Goal: Task Accomplishment & Management: Manage account settings

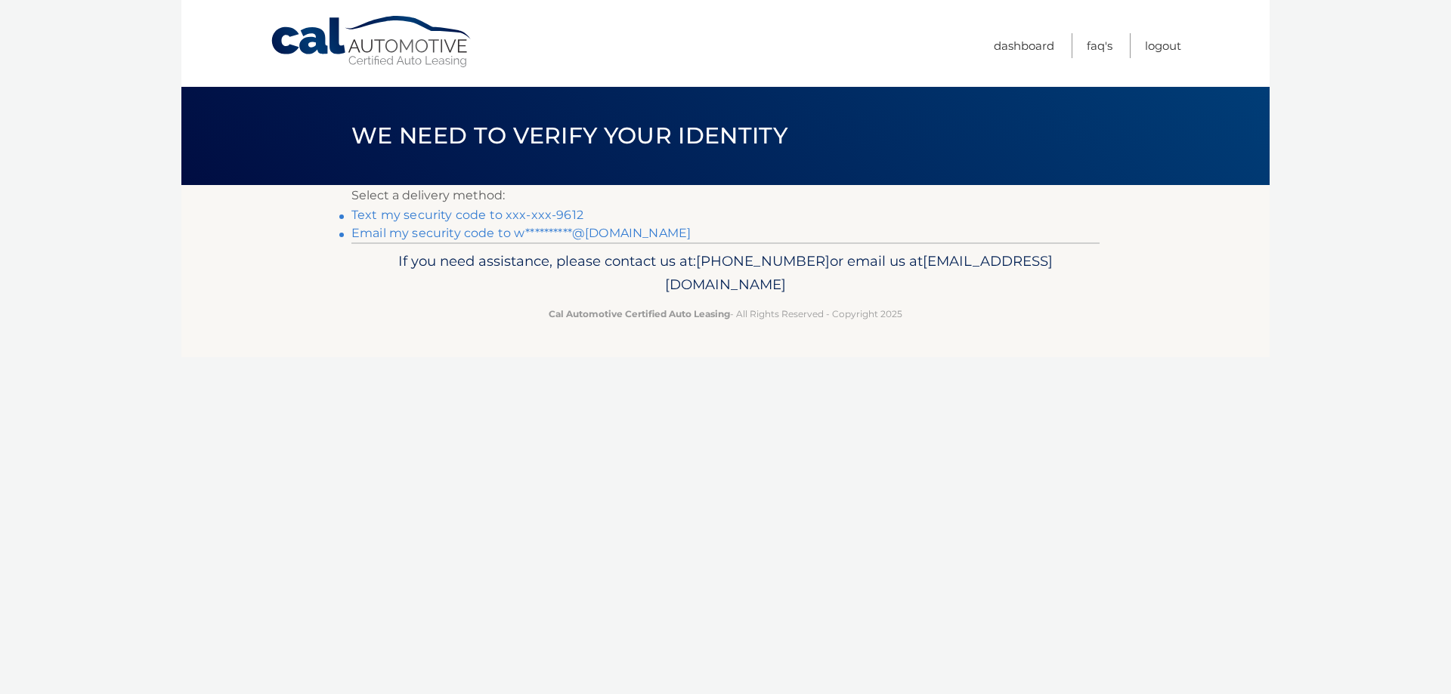
click at [458, 215] on link "Text my security code to xxx-xxx-9612" at bounding box center [467, 215] width 232 height 14
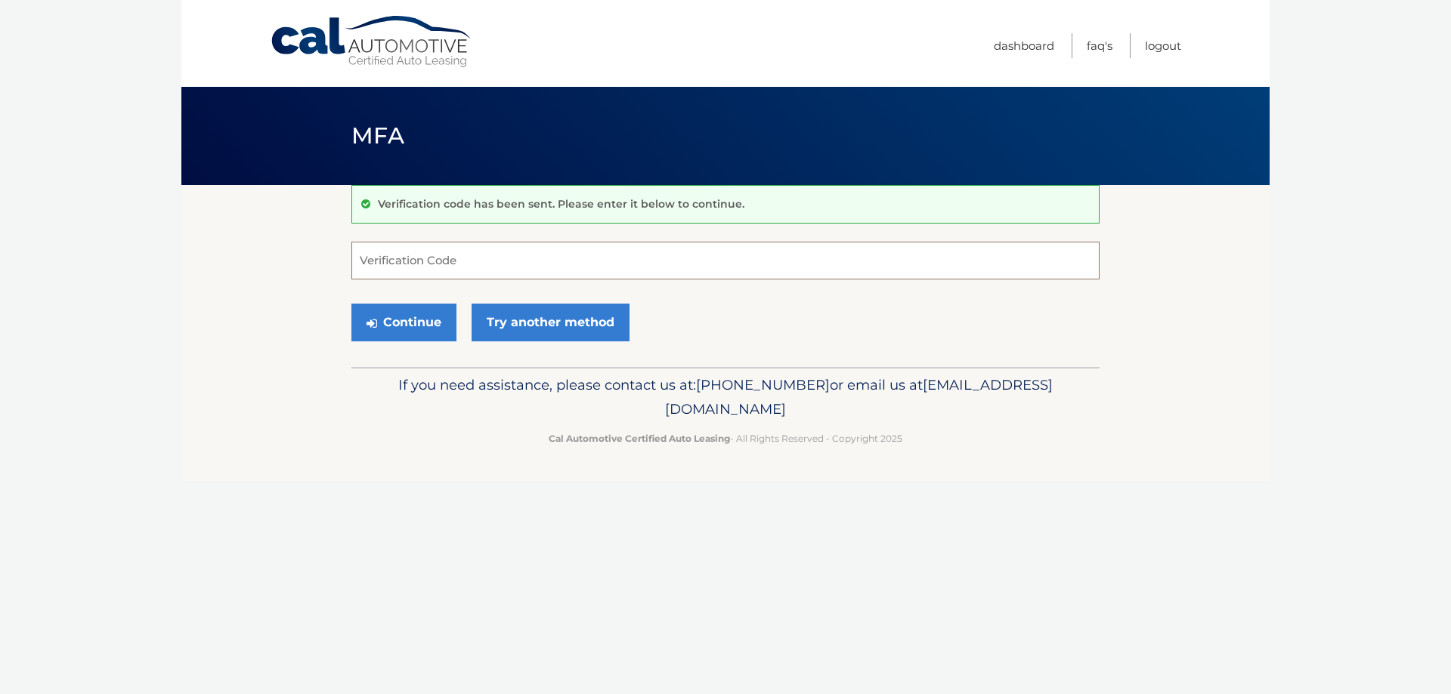
click at [508, 259] on input "Verification Code" at bounding box center [725, 261] width 748 height 38
type input "976723"
click at [351, 304] on button "Continue" at bounding box center [403, 323] width 105 height 38
click at [407, 325] on button "Continue" at bounding box center [403, 323] width 105 height 38
click at [468, 254] on input "Verification Code" at bounding box center [725, 261] width 748 height 38
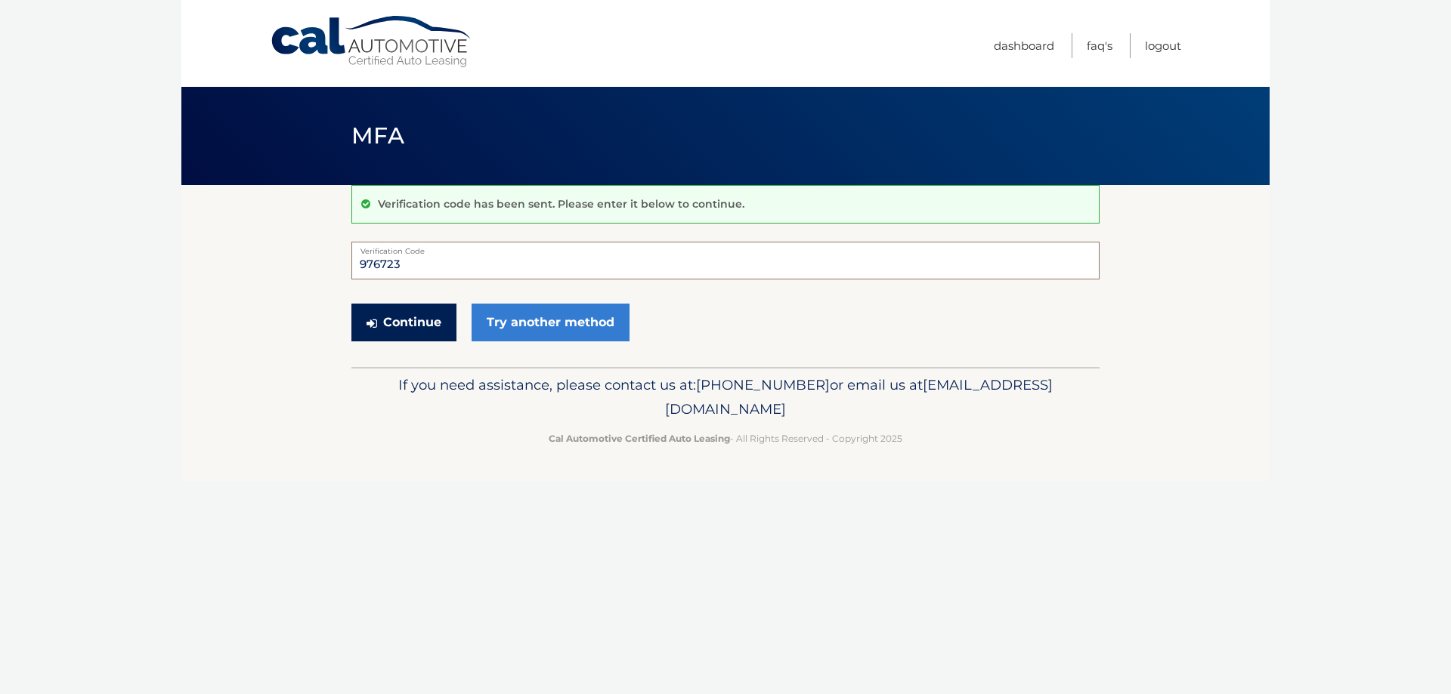
type input "976723"
click at [366, 324] on icon "submit" at bounding box center [371, 323] width 11 height 12
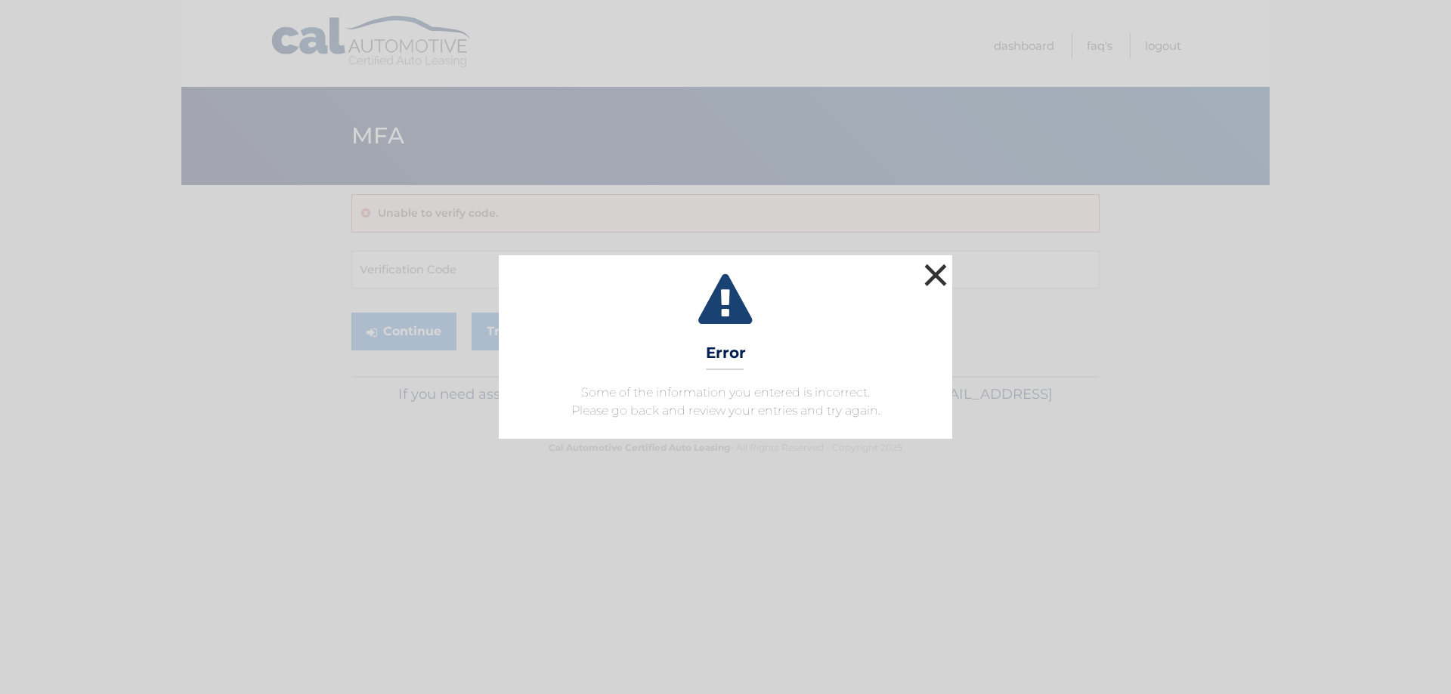
click at [927, 275] on button "×" at bounding box center [935, 275] width 30 height 30
